Goal: Information Seeking & Learning: Learn about a topic

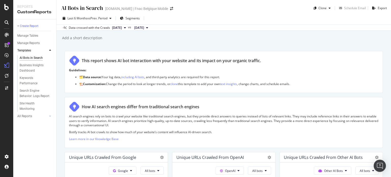
scroll to position [363, 0]
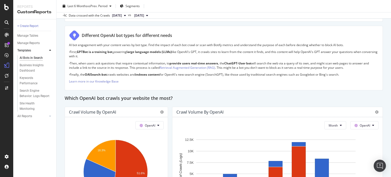
click at [203, 99] on div "Which OpenAI bot crawls your website the most?" at bounding box center [224, 98] width 318 height 8
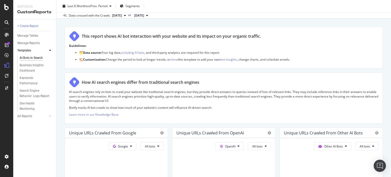
scroll to position [0, 0]
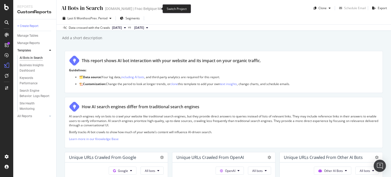
click at [170, 7] on icon "arrow-right-arrow-left" at bounding box center [171, 9] width 3 height 4
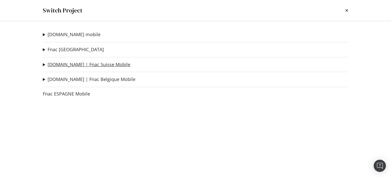
click at [75, 64] on link "[DOMAIN_NAME] | Fnac Suisse Mobile" at bounding box center [89, 64] width 83 height 5
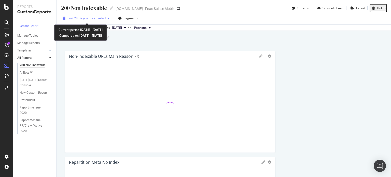
click at [106, 20] on div "Last 28 Days vs Prev. Period" at bounding box center [86, 18] width 38 height 4
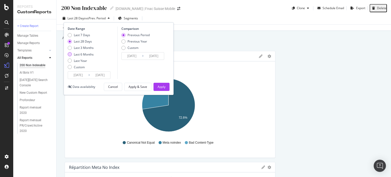
click at [83, 53] on div "Last 6 Months" at bounding box center [84, 54] width 20 height 4
type input "[DATE]"
click at [166, 85] on button "Apply" at bounding box center [161, 87] width 16 height 8
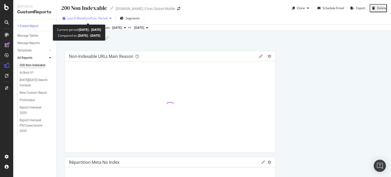
click at [100, 21] on div "Last 6 Months vs Prev. Period" at bounding box center [87, 19] width 53 height 8
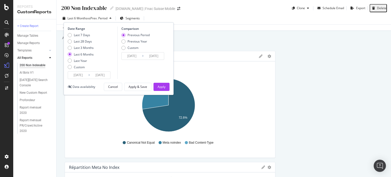
click at [104, 75] on input "[DATE]" at bounding box center [100, 75] width 20 height 7
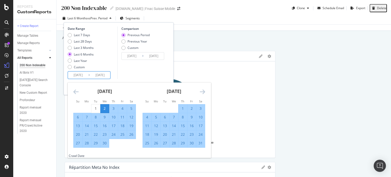
click at [201, 94] on icon "Move forward to switch to the next month." at bounding box center [202, 92] width 5 height 6
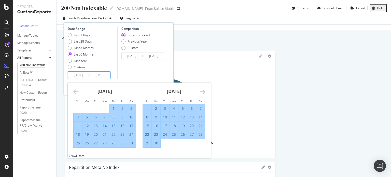
click at [202, 94] on icon "Move forward to switch to the next month." at bounding box center [202, 92] width 5 height 6
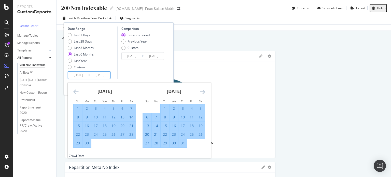
click at [72, 91] on div "[DATE] 1 2 3 4 5 6 7 8 9 10 11 12 13 14 15 16 17 18 19 20 21 22 23 24 25 26 27 …" at bounding box center [104, 114] width 69 height 65
click at [74, 91] on icon "Move backward to switch to the previous month." at bounding box center [75, 92] width 5 height 6
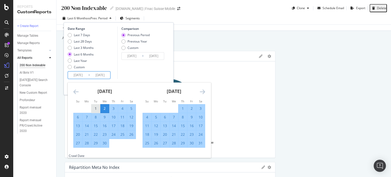
click at [100, 107] on div "1" at bounding box center [95, 108] width 9 height 5
type input "[DATE]"
click at [203, 91] on icon "Move forward to switch to the next month." at bounding box center [202, 92] width 5 height 6
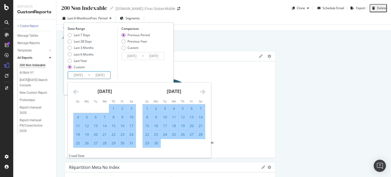
click at [203, 91] on icon "Move forward to switch to the next month." at bounding box center [202, 92] width 5 height 6
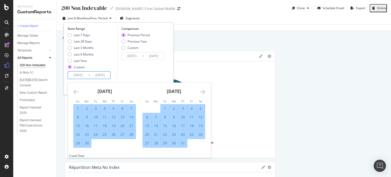
click at [203, 90] on icon "Move forward to switch to the next month." at bounding box center [202, 92] width 5 height 6
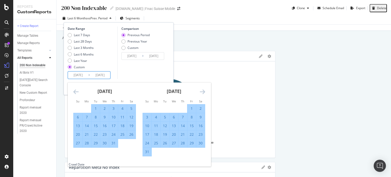
click at [202, 92] on icon "Move forward to switch to the next month." at bounding box center [202, 92] width 5 height 6
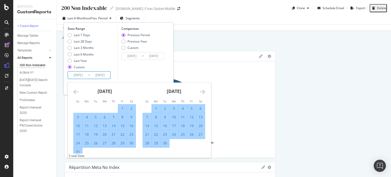
click at [166, 142] on div "30" at bounding box center [165, 142] width 9 height 5
type input "[DATE]"
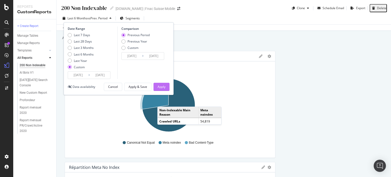
click at [166, 87] on button "Apply" at bounding box center [161, 87] width 16 height 8
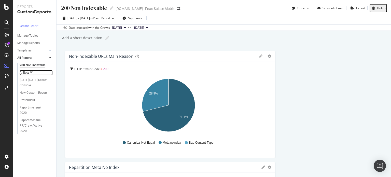
click at [30, 74] on div "AI Bots V1" at bounding box center [27, 72] width 14 height 5
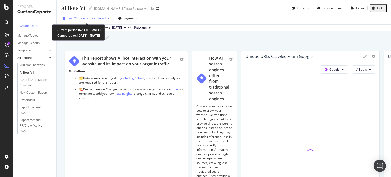
click at [98, 16] on span "vs Prev. Period" at bounding box center [96, 18] width 20 height 4
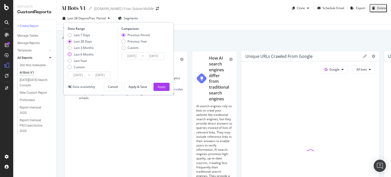
click at [90, 53] on div "Last 6 Months" at bounding box center [84, 54] width 20 height 4
type input "[DATE]"
drag, startPoint x: 95, startPoint y: 75, endPoint x: 98, endPoint y: 75, distance: 2.8
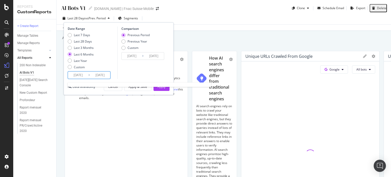
click at [95, 75] on input "[DATE]" at bounding box center [100, 75] width 20 height 7
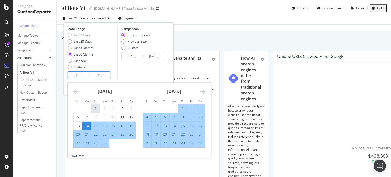
click at [98, 106] on div "1" at bounding box center [95, 108] width 9 height 5
type input "[DATE]"
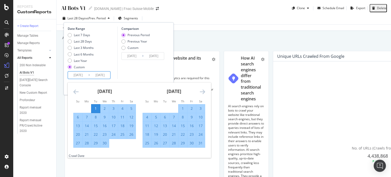
click at [206, 90] on div "[DATE] 1 2 3 4 5 6 7 8 9 10 11 12 13 14 15 16 17 18 19 20 21 22 23 24 25 26 27 …" at bounding box center [173, 114] width 69 height 65
click at [205, 90] on div "[DATE] 1 2 3 4 5 6 7 8 9 10 11 12 13 14 15 16 17 18 19 20 21 22 23 24 25 26 27 …" at bounding box center [139, 117] width 143 height 71
click at [204, 90] on icon "Move forward to switch to the next month." at bounding box center [202, 92] width 5 height 6
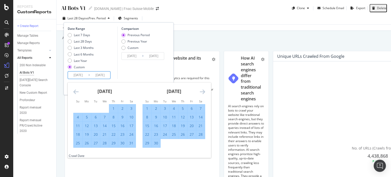
click at [204, 90] on icon "Move forward to switch to the next month." at bounding box center [202, 92] width 5 height 6
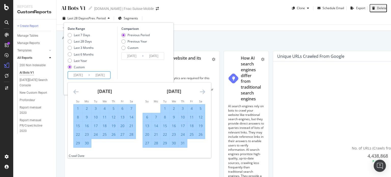
click at [204, 90] on icon "Move forward to switch to the next month." at bounding box center [202, 92] width 5 height 6
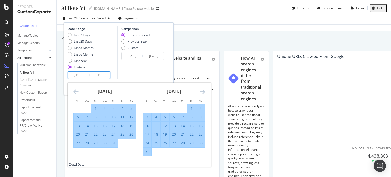
click at [201, 91] on icon "Move forward to switch to the next month." at bounding box center [202, 92] width 5 height 6
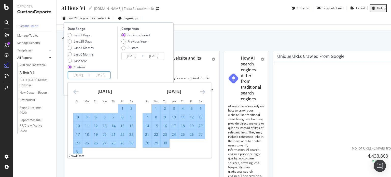
click at [166, 144] on div "30" at bounding box center [165, 142] width 9 height 5
type input "[DATE]"
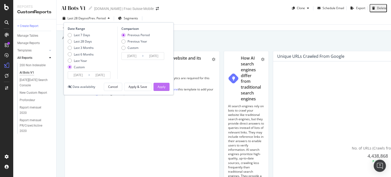
click at [161, 85] on div "Apply" at bounding box center [162, 86] width 8 height 4
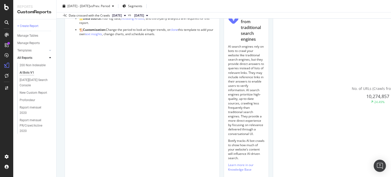
scroll to position [51, 0]
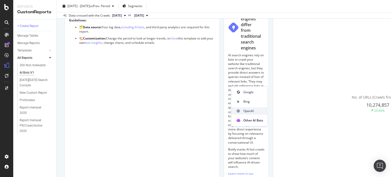
click at [252, 111] on span "OpenAI" at bounding box center [253, 111] width 20 height 5
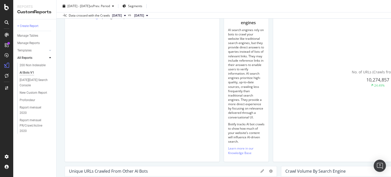
scroll to position [76, 0]
click at [129, 84] on span "OpenAI" at bounding box center [129, 85] width 19 height 5
click at [273, 162] on div at bounding box center [378, 162] width 210 height 0
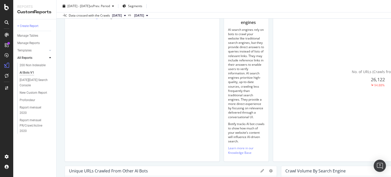
click at [328, 87] on span "OpenAI" at bounding box center [332, 85] width 20 height 5
click at [273, 169] on icon at bounding box center [271, 171] width 4 height 4
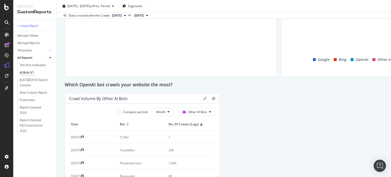
scroll to position [433, 0]
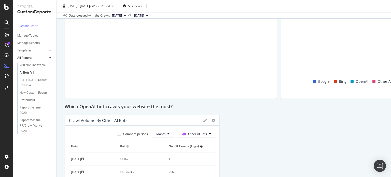
click at [255, 109] on span "OpenAI" at bounding box center [253, 109] width 20 height 5
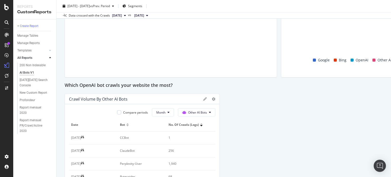
scroll to position [458, 0]
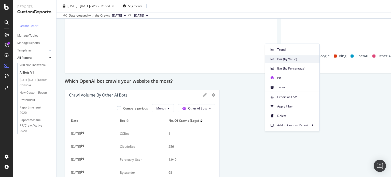
click at [285, 61] on span "Bar (by Value)" at bounding box center [296, 59] width 38 height 5
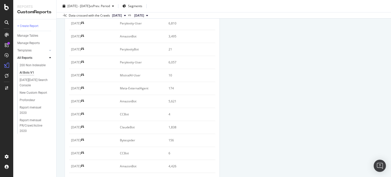
scroll to position [738, 0]
click at [95, 114] on span "Month" at bounding box center [91, 114] width 9 height 5
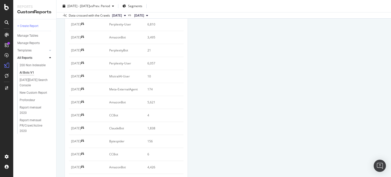
scroll to position [789, 0]
